Goal: Use online tool/utility

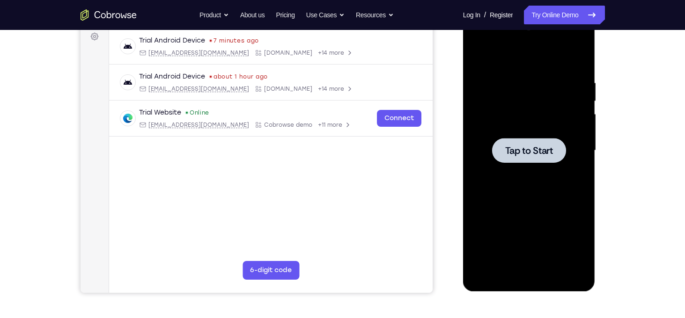
scroll to position [142, 0]
click at [535, 78] on div at bounding box center [529, 151] width 118 height 262
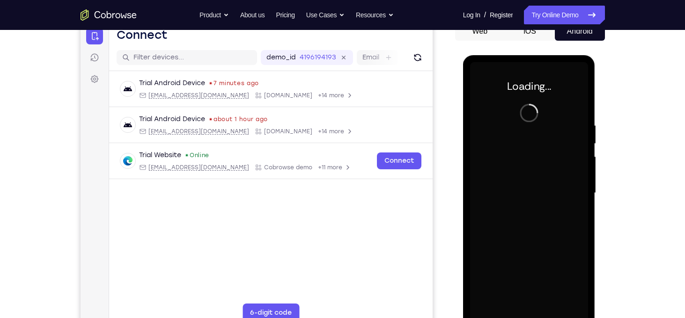
scroll to position [97, 0]
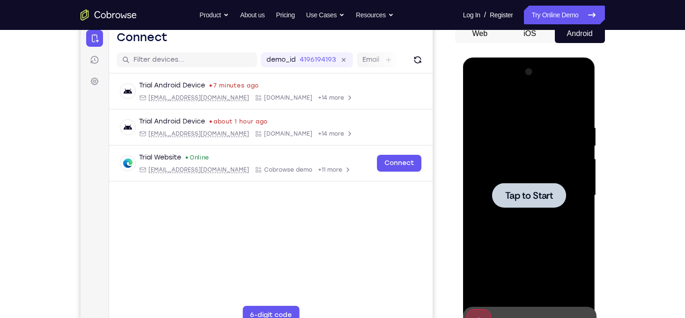
click at [562, 167] on div at bounding box center [529, 196] width 118 height 262
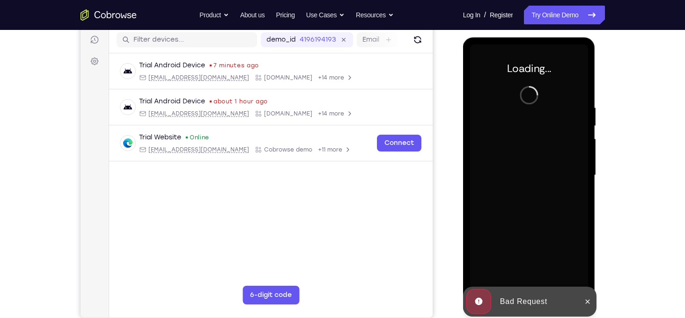
scroll to position [120, 0]
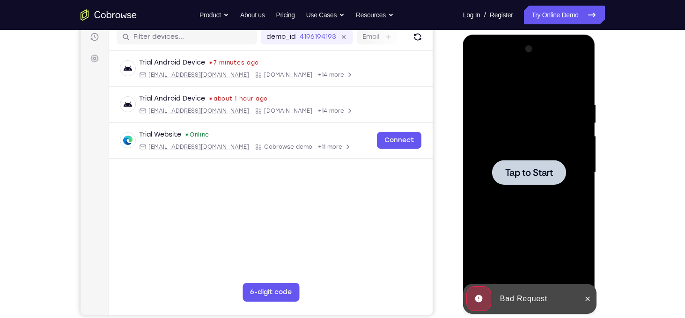
click at [540, 132] on div at bounding box center [529, 173] width 118 height 262
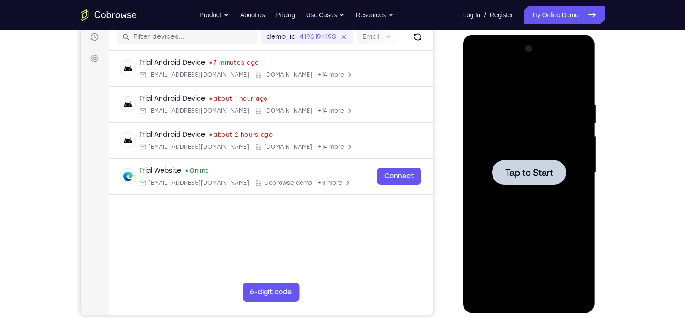
click at [487, 131] on div at bounding box center [529, 173] width 118 height 262
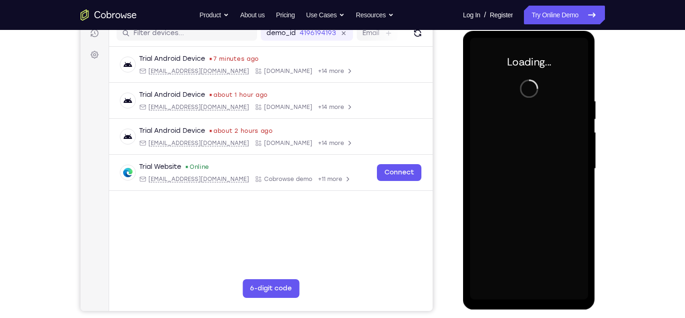
scroll to position [125, 0]
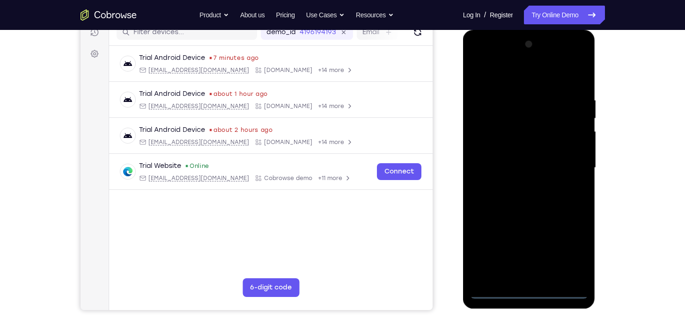
click at [530, 292] on div at bounding box center [529, 168] width 118 height 262
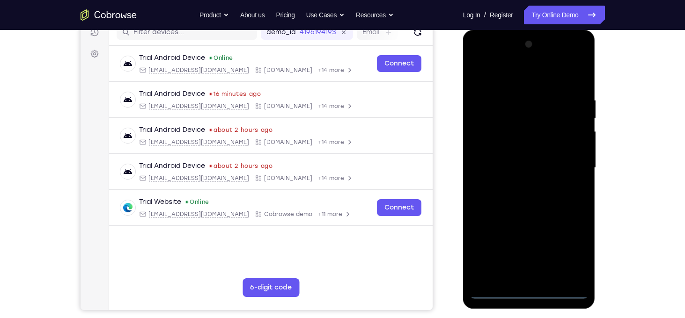
click at [571, 251] on div at bounding box center [529, 168] width 118 height 262
click at [488, 73] on div at bounding box center [529, 168] width 118 height 262
click at [572, 164] on div at bounding box center [529, 168] width 118 height 262
click at [518, 186] on div at bounding box center [529, 168] width 118 height 262
click at [518, 161] on div at bounding box center [529, 168] width 118 height 262
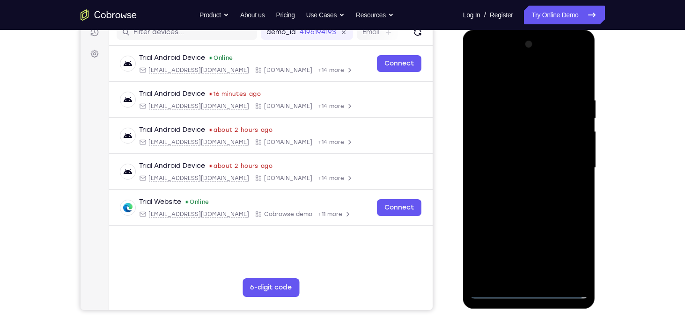
click at [521, 181] on div at bounding box center [529, 168] width 118 height 262
click at [513, 157] on div at bounding box center [529, 168] width 118 height 262
click at [508, 169] on div at bounding box center [529, 168] width 118 height 262
click at [508, 163] on div at bounding box center [529, 168] width 118 height 262
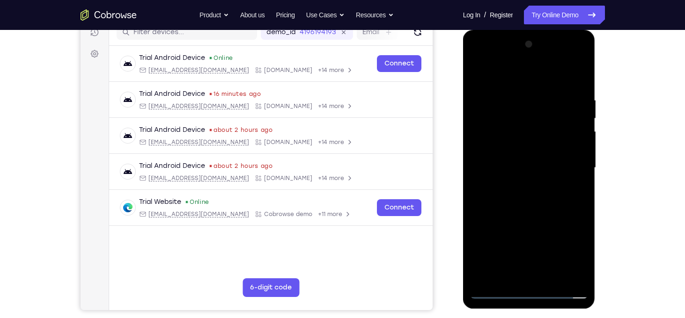
click at [523, 176] on div at bounding box center [529, 168] width 118 height 262
click at [532, 274] on div at bounding box center [529, 168] width 118 height 262
click at [518, 140] on div at bounding box center [529, 168] width 118 height 262
click at [533, 152] on div at bounding box center [529, 168] width 118 height 262
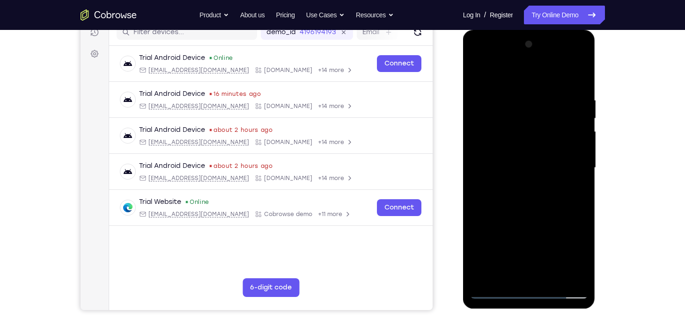
click at [533, 152] on div at bounding box center [529, 168] width 118 height 262
click at [529, 193] on div at bounding box center [529, 168] width 118 height 262
click at [525, 152] on div at bounding box center [529, 168] width 118 height 262
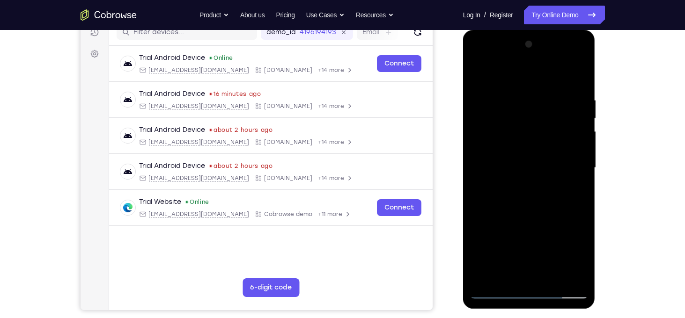
click at [525, 152] on div at bounding box center [529, 168] width 118 height 262
click at [527, 208] on div at bounding box center [529, 168] width 118 height 262
click at [551, 279] on div at bounding box center [529, 168] width 118 height 262
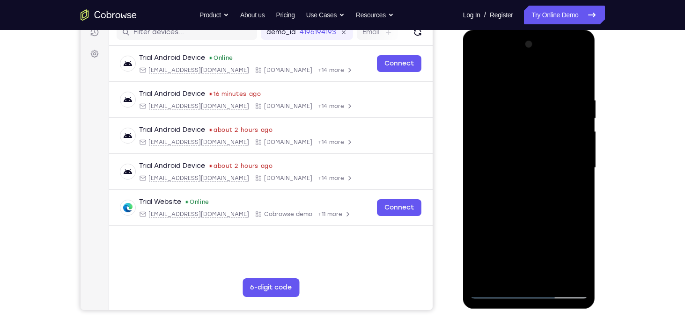
click at [523, 216] on div at bounding box center [529, 168] width 118 height 262
click at [508, 164] on div at bounding box center [529, 168] width 118 height 262
click at [507, 275] on div at bounding box center [529, 168] width 118 height 262
drag, startPoint x: 538, startPoint y: 250, endPoint x: 556, endPoint y: 151, distance: 100.9
click at [556, 151] on div at bounding box center [529, 168] width 118 height 262
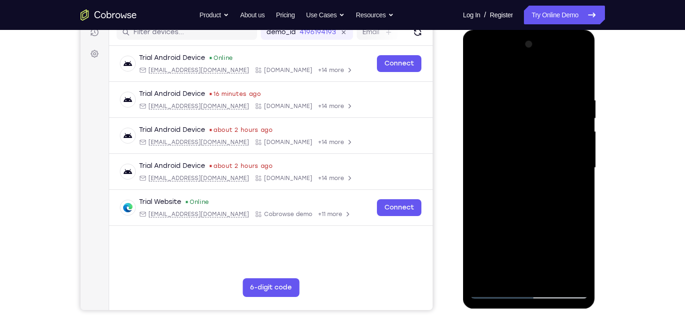
drag, startPoint x: 544, startPoint y: 264, endPoint x: 564, endPoint y: 201, distance: 66.6
click at [564, 201] on div at bounding box center [529, 168] width 118 height 262
drag, startPoint x: 549, startPoint y: 253, endPoint x: 562, endPoint y: 200, distance: 54.1
click at [562, 200] on div at bounding box center [529, 168] width 118 height 262
drag, startPoint x: 550, startPoint y: 252, endPoint x: 573, endPoint y: 185, distance: 70.9
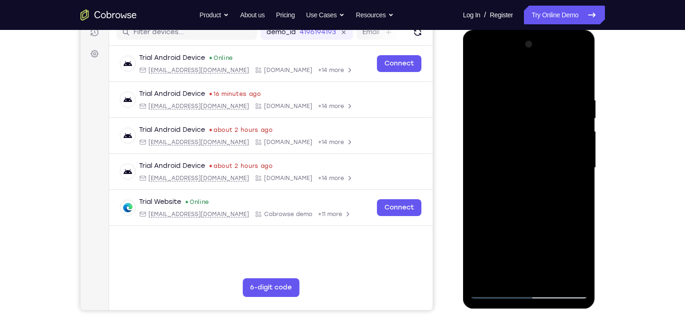
click at [573, 185] on div at bounding box center [529, 168] width 118 height 262
click at [556, 245] on div at bounding box center [529, 168] width 118 height 262
click at [573, 181] on div at bounding box center [529, 168] width 118 height 262
click at [504, 127] on div at bounding box center [529, 168] width 118 height 262
click at [490, 75] on div at bounding box center [529, 168] width 118 height 262
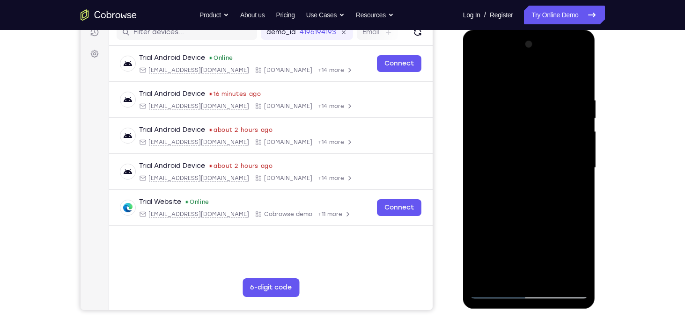
click at [485, 277] on div at bounding box center [529, 168] width 118 height 262
click at [485, 275] on div at bounding box center [529, 168] width 118 height 262
drag, startPoint x: 551, startPoint y: 127, endPoint x: 553, endPoint y: 215, distance: 88.0
click at [553, 215] on div at bounding box center [529, 168] width 118 height 262
click at [584, 264] on div at bounding box center [529, 168] width 118 height 262
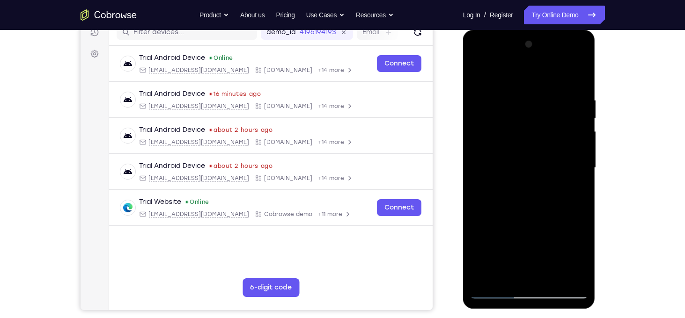
click at [550, 277] on div at bounding box center [529, 168] width 118 height 262
click at [514, 155] on div at bounding box center [529, 168] width 118 height 262
click at [492, 79] on div at bounding box center [529, 168] width 118 height 262
click at [484, 278] on div at bounding box center [529, 168] width 118 height 262
click at [549, 178] on div at bounding box center [529, 168] width 118 height 262
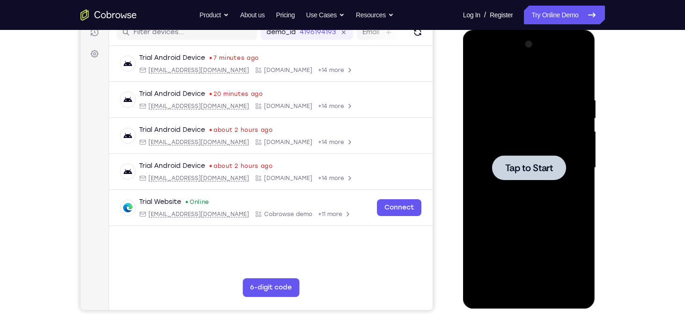
click at [517, 167] on span "Tap to Start" at bounding box center [529, 167] width 48 height 9
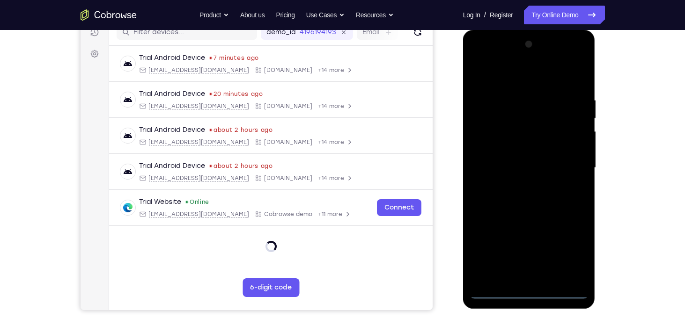
click at [531, 294] on div at bounding box center [529, 168] width 118 height 262
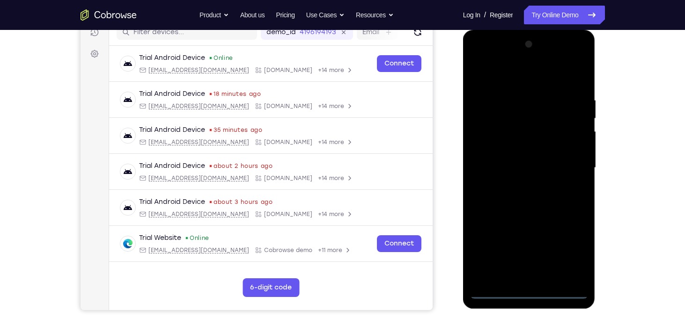
click at [569, 250] on div at bounding box center [529, 168] width 118 height 262
click at [480, 60] on div at bounding box center [529, 168] width 118 height 262
click at [568, 163] on div at bounding box center [529, 168] width 118 height 262
click at [518, 186] on div at bounding box center [529, 168] width 118 height 262
click at [523, 163] on div at bounding box center [529, 168] width 118 height 262
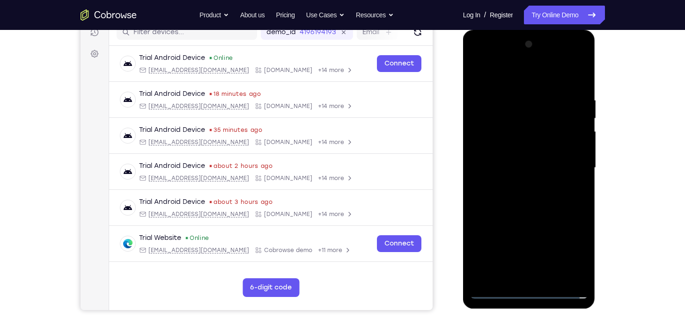
click at [497, 150] on div at bounding box center [529, 168] width 118 height 262
click at [508, 168] on div at bounding box center [529, 168] width 118 height 262
click at [530, 198] on div at bounding box center [529, 168] width 118 height 262
click at [533, 206] on div at bounding box center [529, 168] width 118 height 262
click at [515, 91] on div at bounding box center [529, 168] width 118 height 262
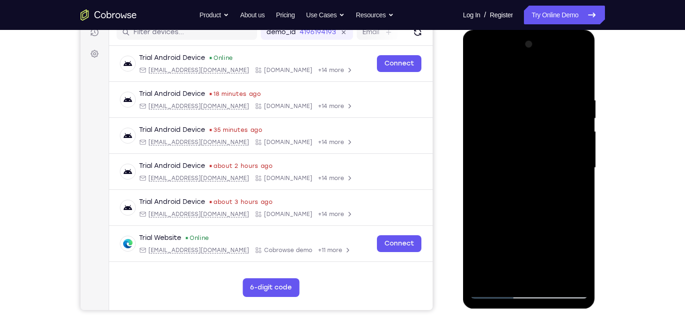
click at [498, 240] on div at bounding box center [529, 168] width 118 height 262
click at [504, 228] on div at bounding box center [529, 168] width 118 height 262
click at [477, 72] on div at bounding box center [529, 168] width 118 height 262
click at [577, 78] on div at bounding box center [529, 168] width 118 height 262
click at [542, 95] on div at bounding box center [529, 168] width 118 height 262
